Goal: Use online tool/utility: Utilize a website feature to perform a specific function

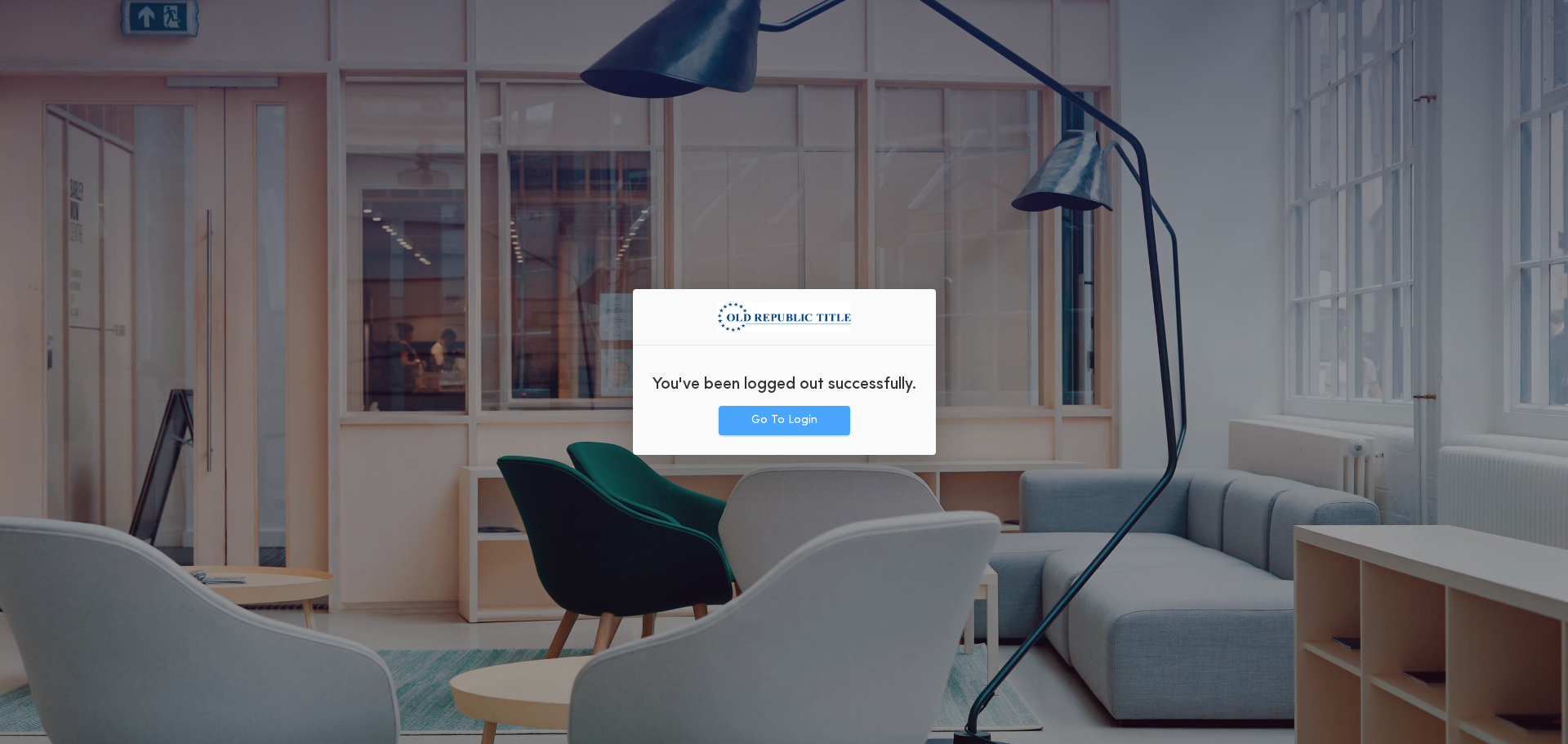
click at [763, 411] on button "Go To Login" at bounding box center [785, 420] width 132 height 29
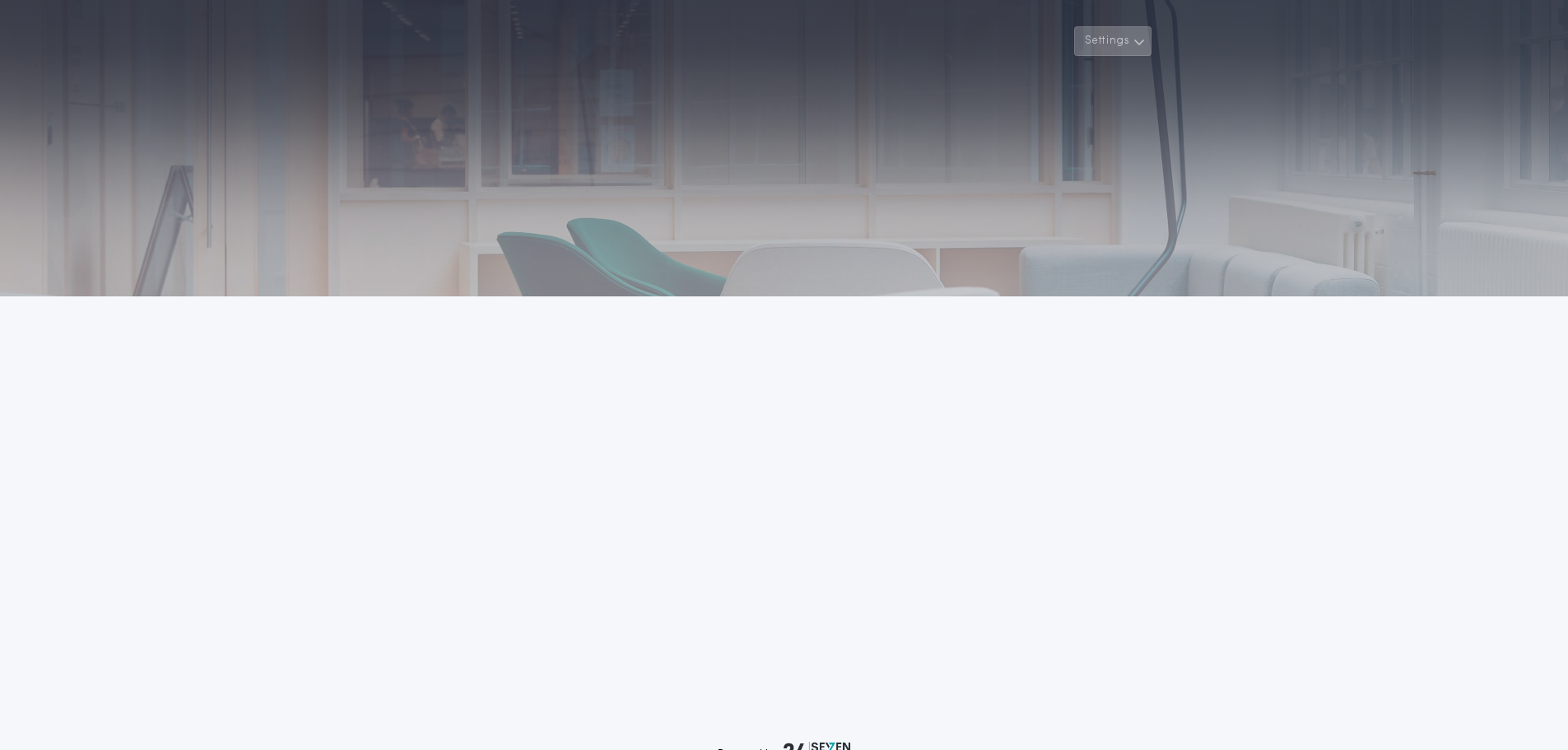
click at [1125, 36] on button "Settings" at bounding box center [1113, 41] width 77 height 29
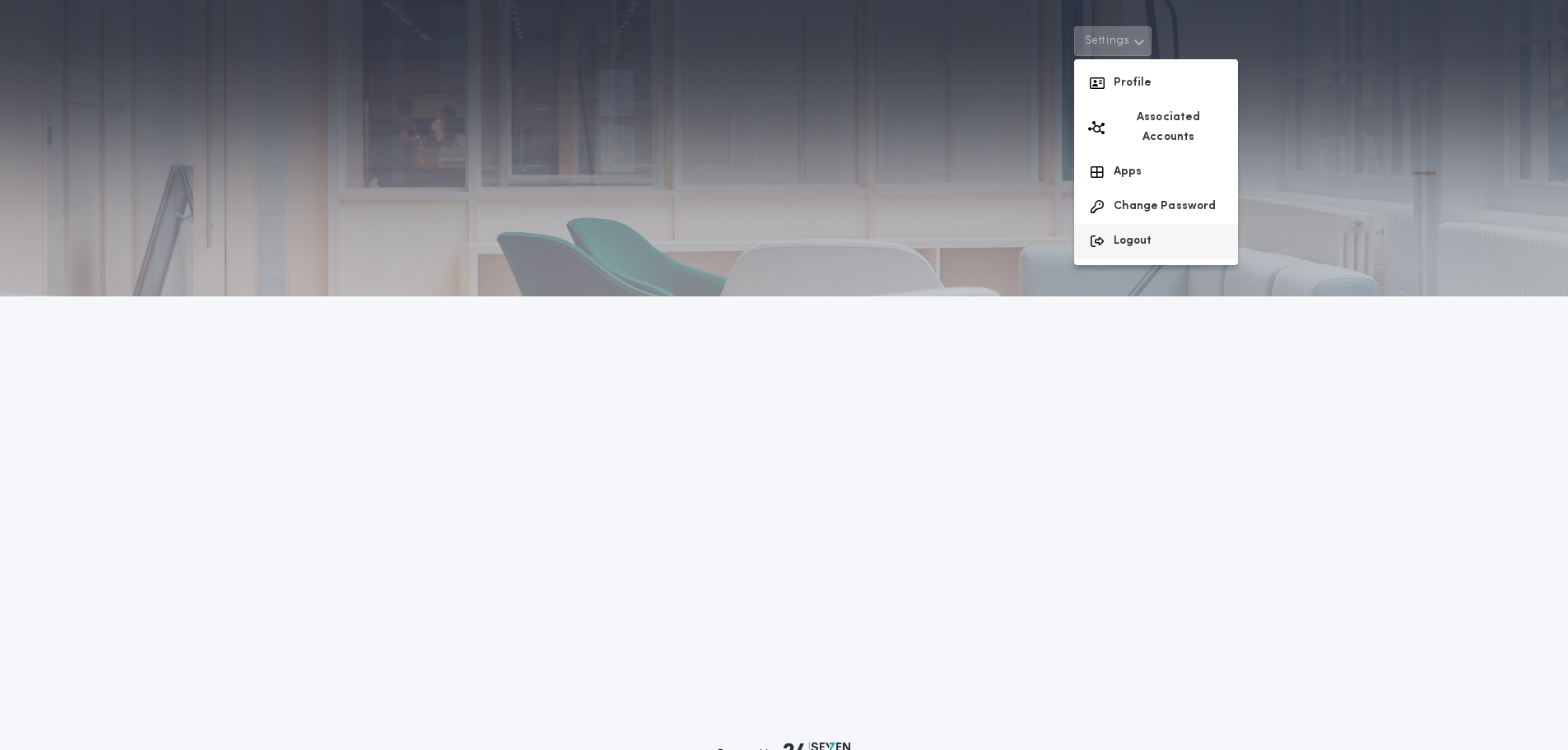
click at [1132, 226] on button "Logout" at bounding box center [1157, 240] width 164 height 34
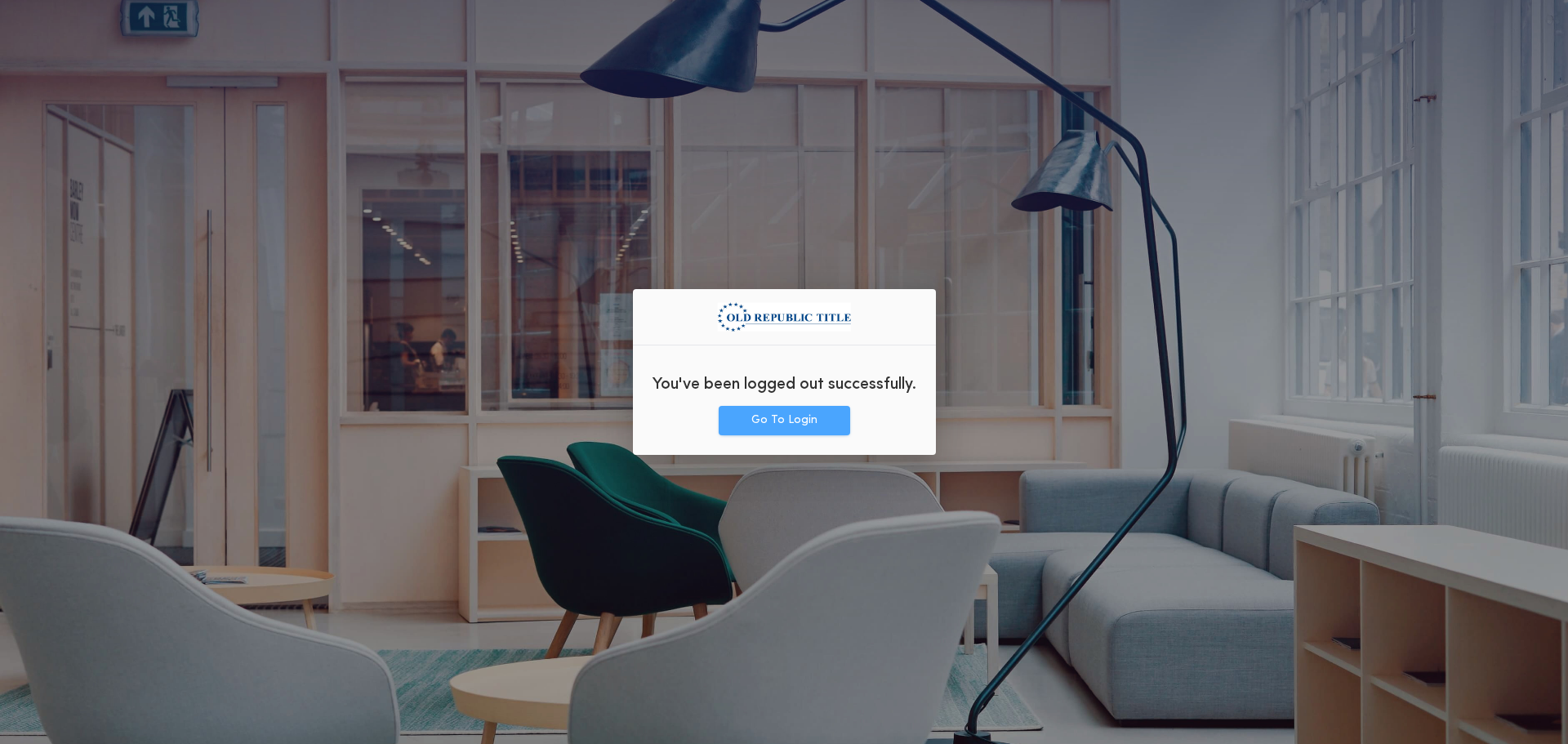
click at [820, 431] on button "Go To Login" at bounding box center [785, 420] width 132 height 29
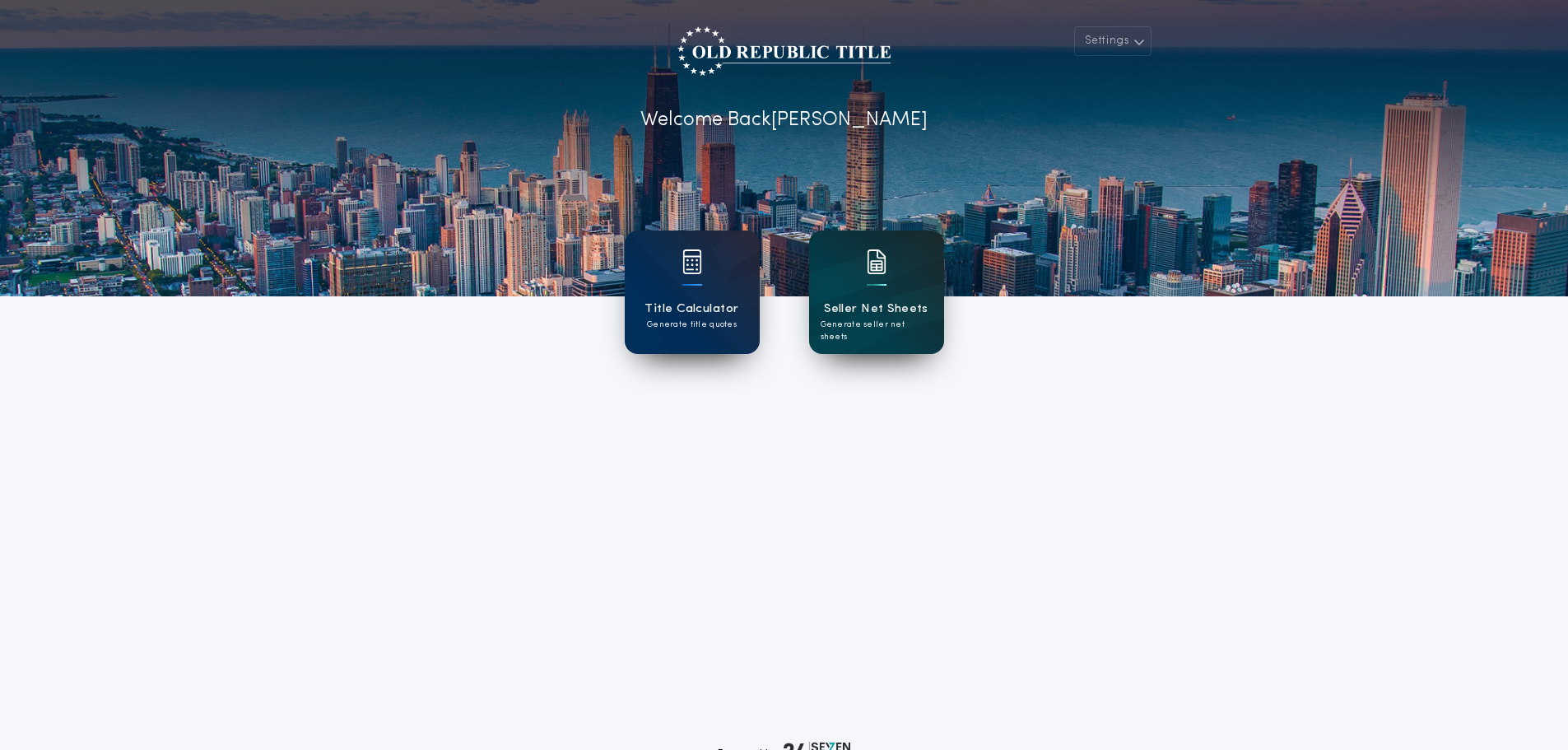
click at [836, 318] on p "Generate seller net sheets" at bounding box center [876, 330] width 112 height 24
